Goal: Task Accomplishment & Management: Use online tool/utility

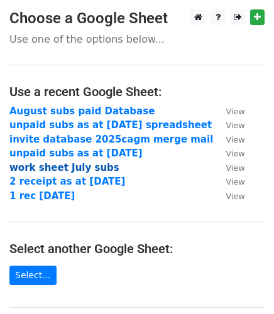
click at [43, 167] on strong "work sheet July subs" at bounding box center [64, 167] width 110 height 11
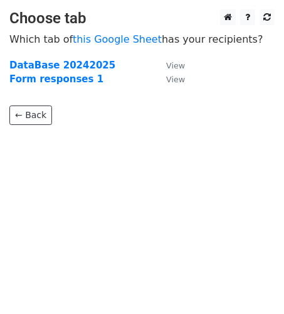
click at [43, 146] on body "Choose tab Which tab of this Google Sheet has your recipients? DataBase 2024202…" at bounding box center [142, 92] width 284 height 166
click at [78, 137] on body "Choose tab Which tab of this Google Sheet has your recipients? DataBase 2024202…" at bounding box center [142, 92] width 284 height 166
click at [51, 67] on strong "DataBase 20242025" at bounding box center [62, 65] width 106 height 11
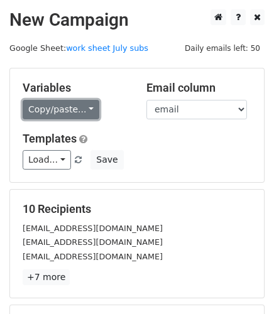
click at [83, 106] on link "Copy/paste..." at bounding box center [61, 109] width 77 height 19
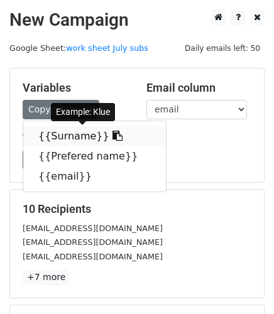
click at [67, 136] on link "{{Surname}}" at bounding box center [94, 136] width 142 height 20
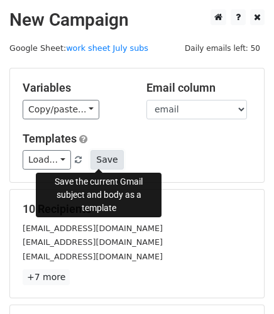
click at [100, 159] on button "Save" at bounding box center [106, 159] width 33 height 19
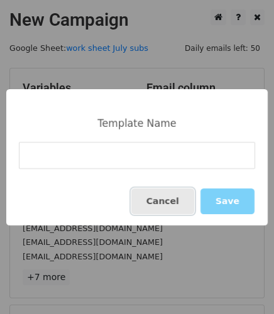
click at [165, 198] on button "Cancel" at bounding box center [162, 201] width 63 height 26
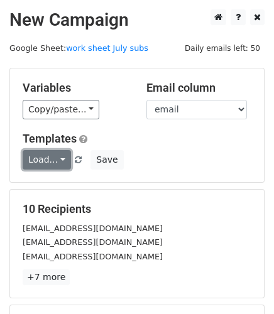
click at [59, 159] on link "Load..." at bounding box center [47, 159] width 48 height 19
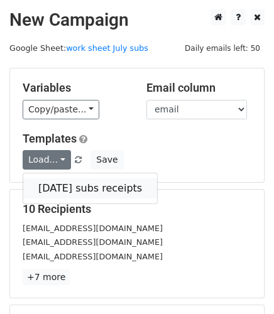
click at [61, 187] on link "[DATE] subs receipts" at bounding box center [90, 188] width 134 height 20
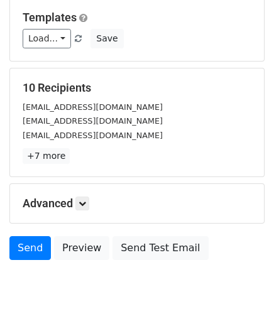
scroll to position [171, 0]
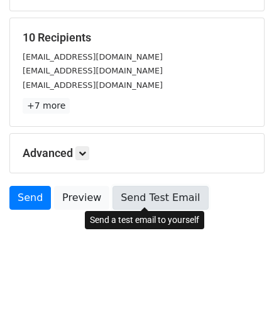
click at [125, 193] on link "Send Test Email" at bounding box center [159, 198] width 95 height 24
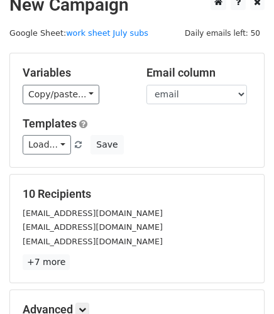
scroll to position [0, 0]
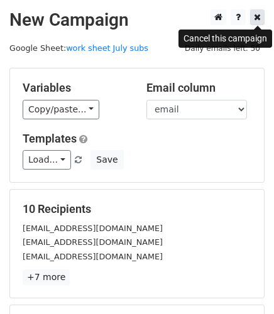
click at [258, 18] on icon at bounding box center [257, 17] width 7 height 9
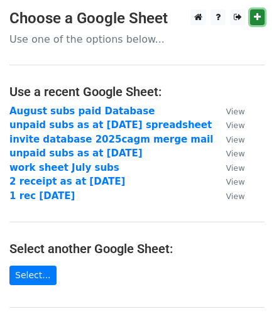
drag, startPoint x: 0, startPoint y: 0, endPoint x: 258, endPoint y: 17, distance: 258.6
click at [258, 17] on icon at bounding box center [257, 17] width 7 height 9
